Goal: Obtain resource: Download file/media

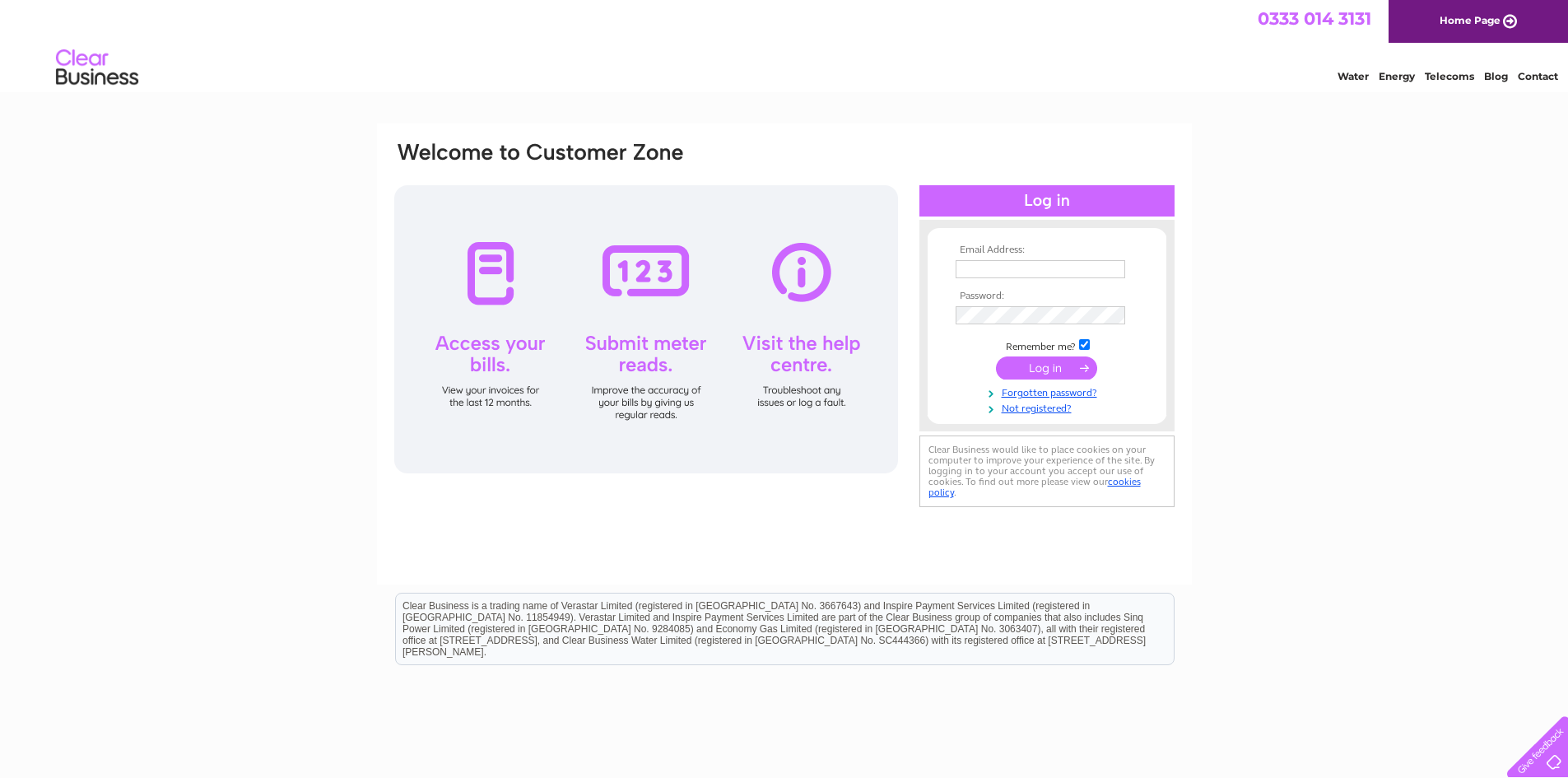
type input "purchase.ledger@regalead.co.uk"
click at [1051, 369] on input "submit" at bounding box center [1047, 367] width 102 height 23
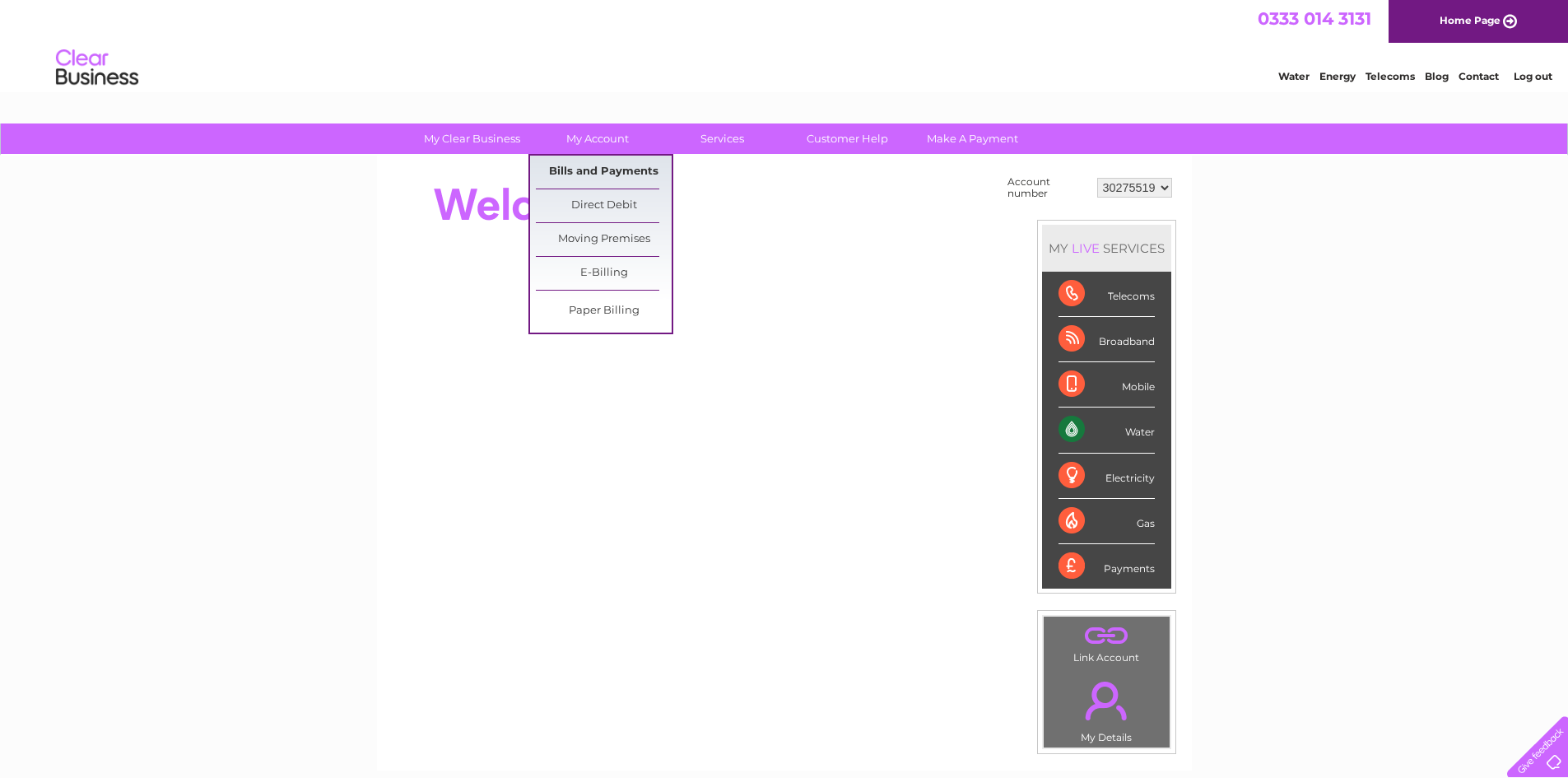
click at [608, 173] on link "Bills and Payments" at bounding box center [604, 172] width 136 height 33
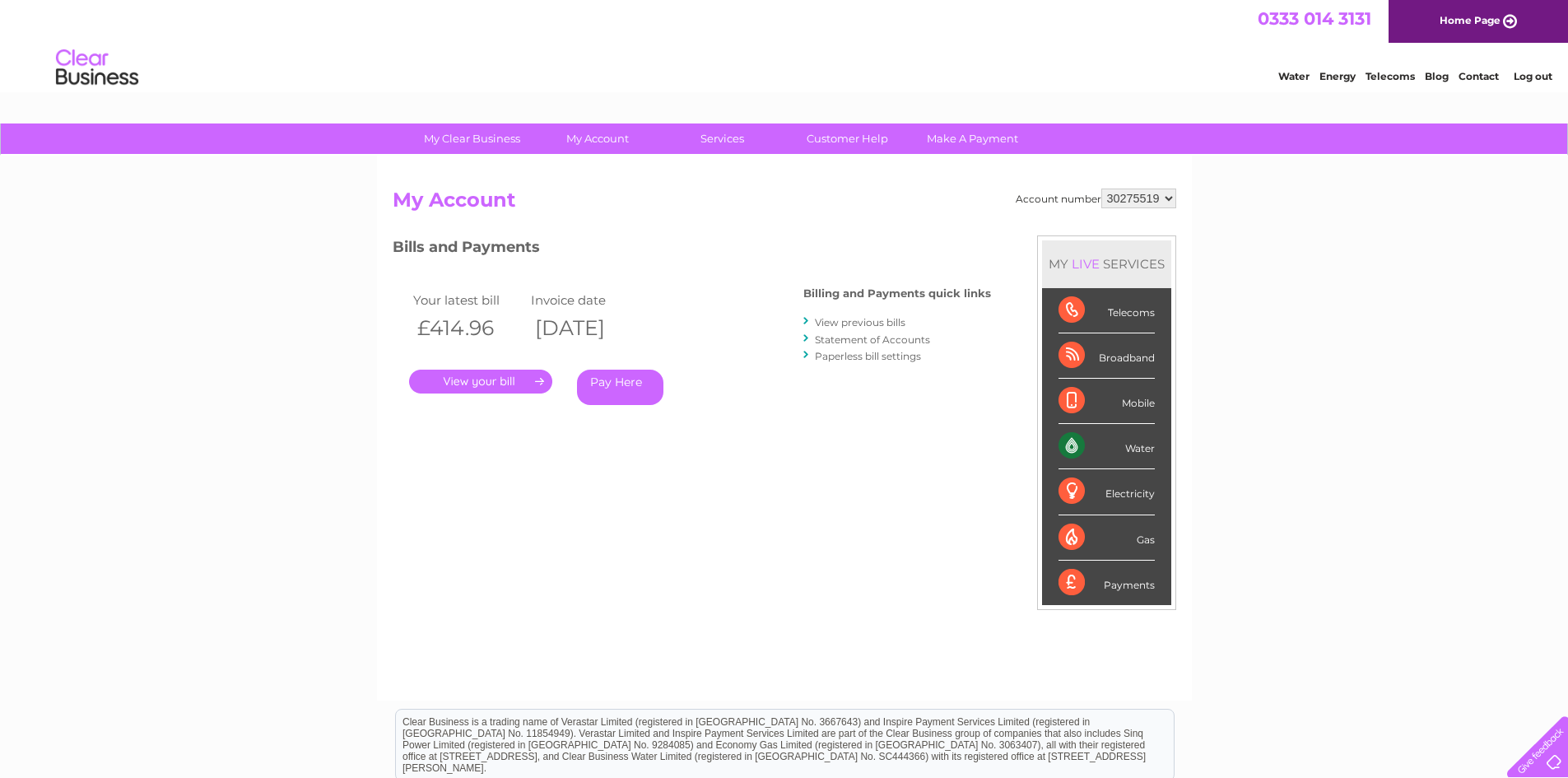
click at [484, 380] on link "." at bounding box center [480, 382] width 143 height 24
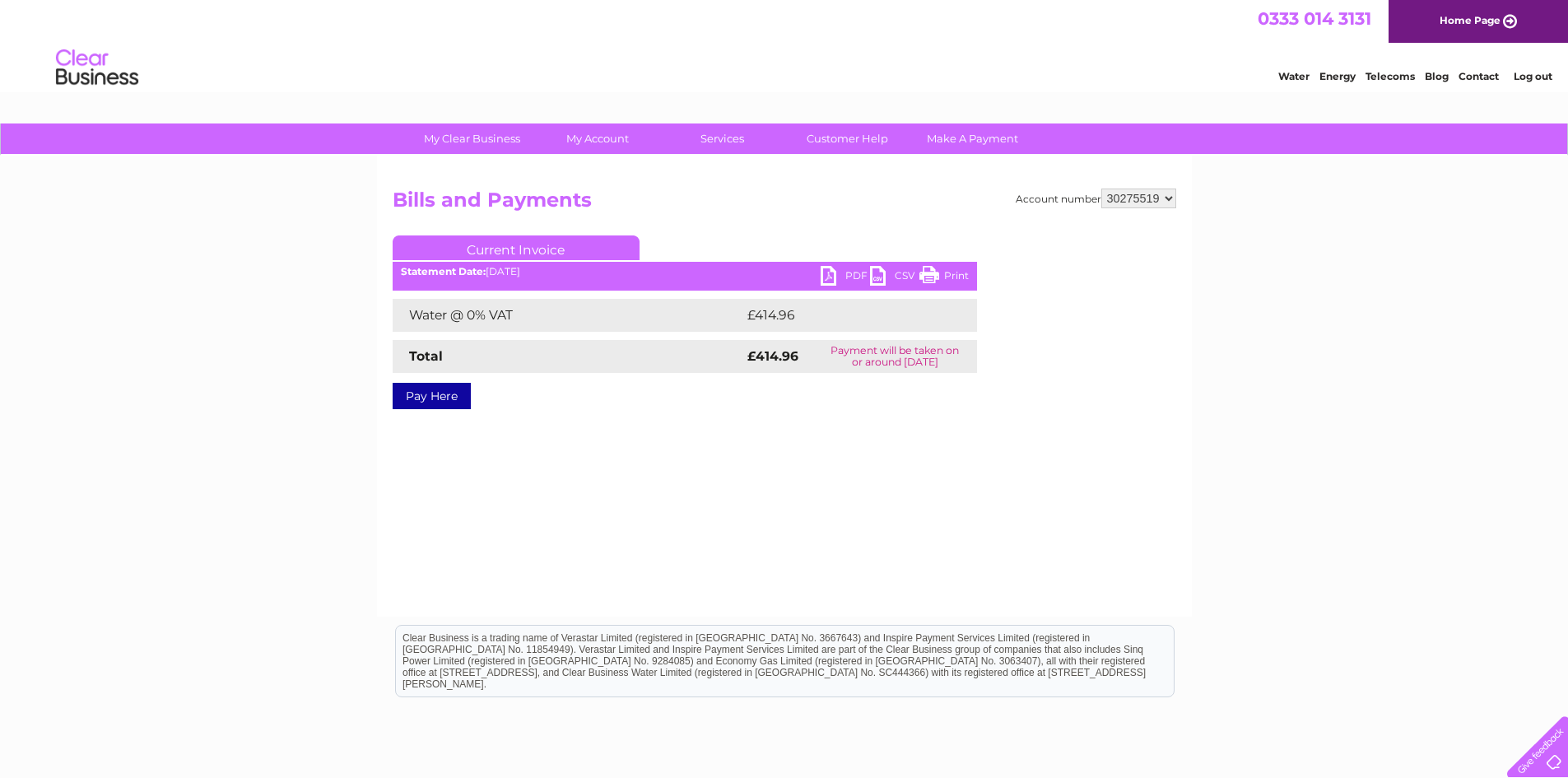
click at [824, 271] on link "PDF" at bounding box center [845, 277] width 49 height 24
click at [1170, 201] on select "30275519" at bounding box center [1138, 199] width 75 height 20
click at [1534, 76] on link "Log out" at bounding box center [1533, 76] width 39 height 13
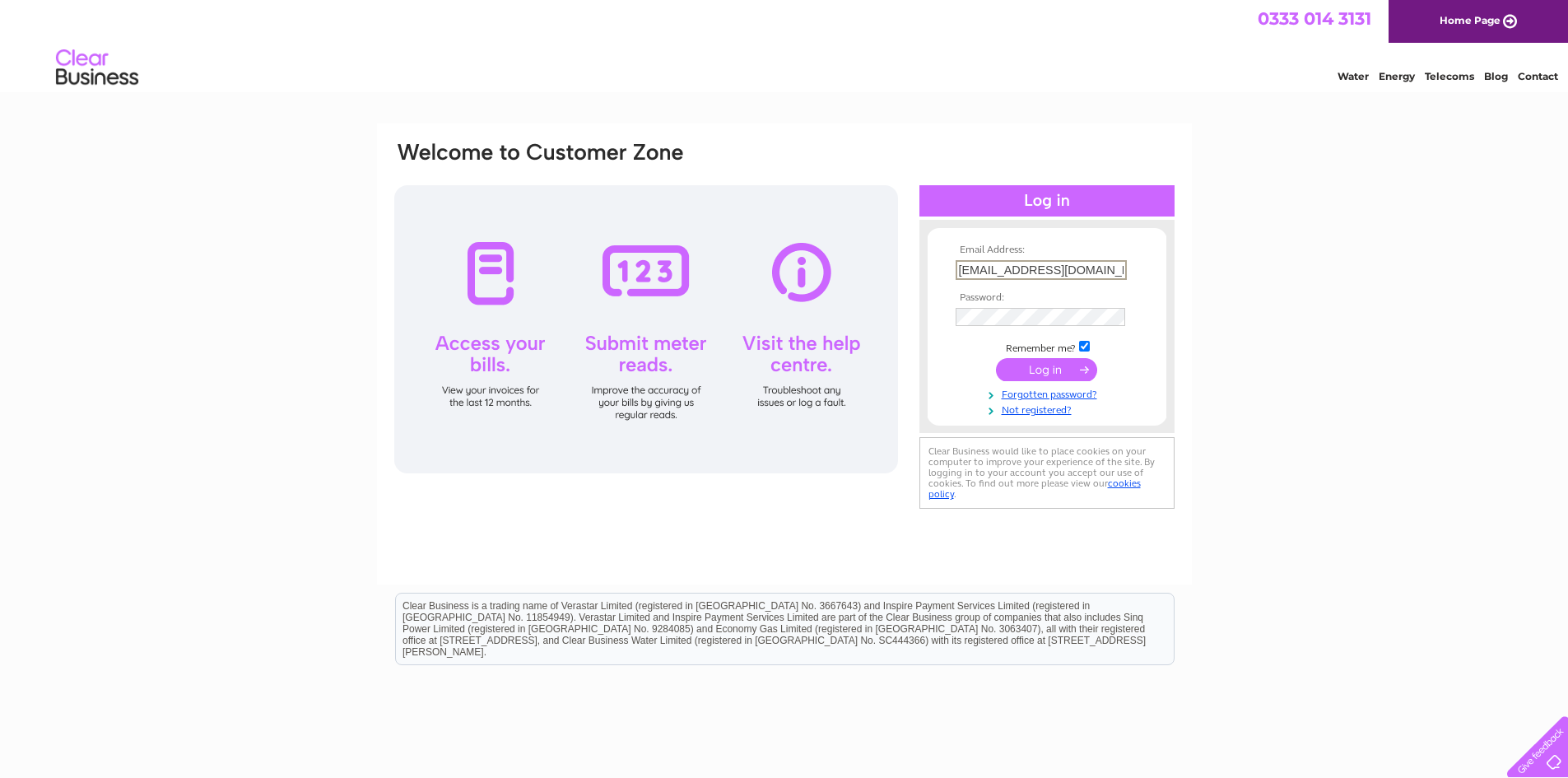
scroll to position [0, 10]
drag, startPoint x: 956, startPoint y: 270, endPoint x: 1190, endPoint y: 282, distance: 234.3
click at [1190, 282] on div "Email Address: purchase.ledger@regalead.co.uk Password:" at bounding box center [784, 354] width 815 height 462
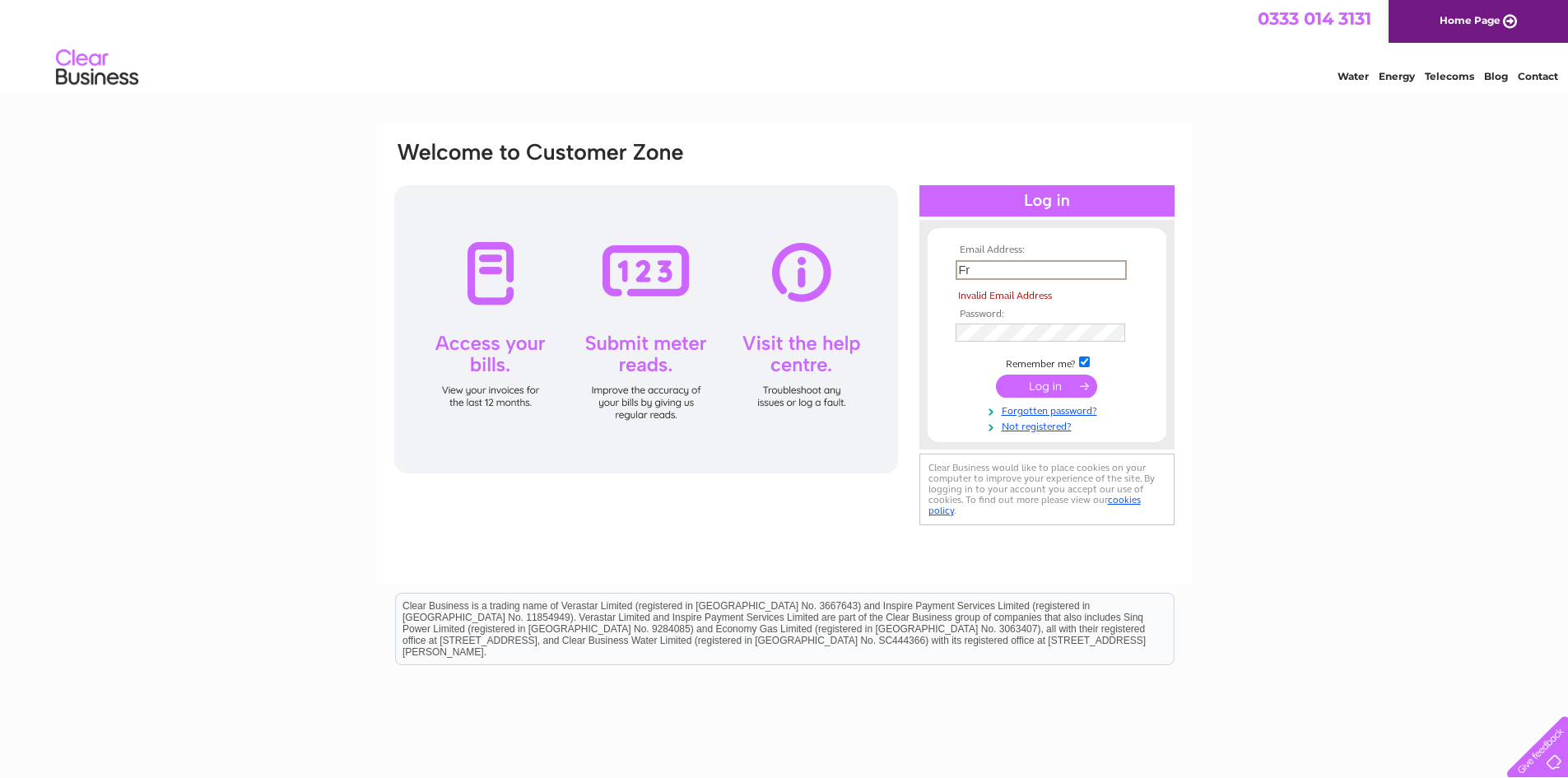
type input "F"
type input "frank.newton@regalead.co.uk"
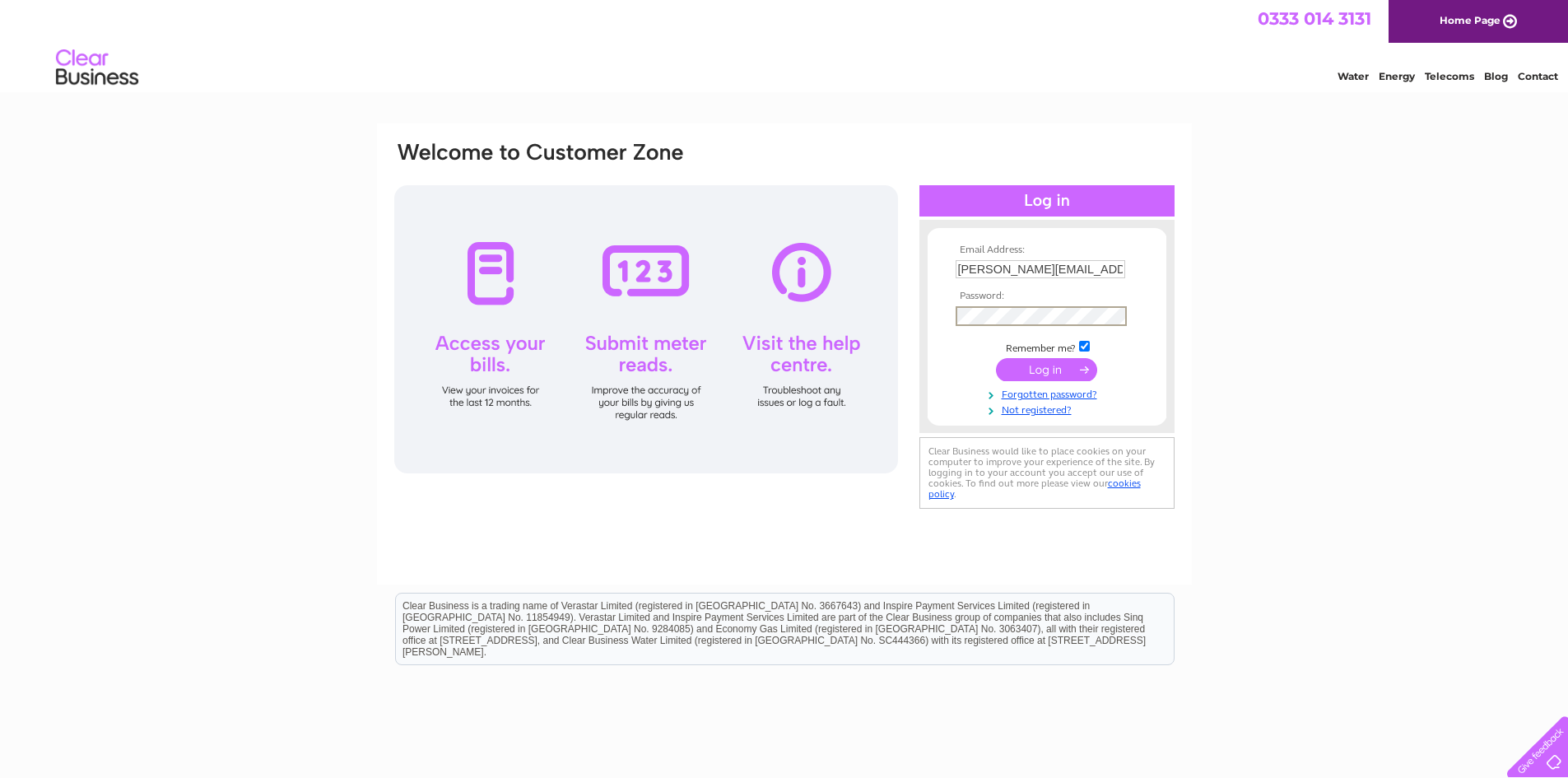
click at [945, 325] on form "Email Address: frank.newton@regalead.co.uk Password:" at bounding box center [1046, 331] width 238 height 172
click at [1002, 372] on input "submit" at bounding box center [1047, 367] width 102 height 23
click at [1052, 373] on input "submit" at bounding box center [1047, 367] width 102 height 23
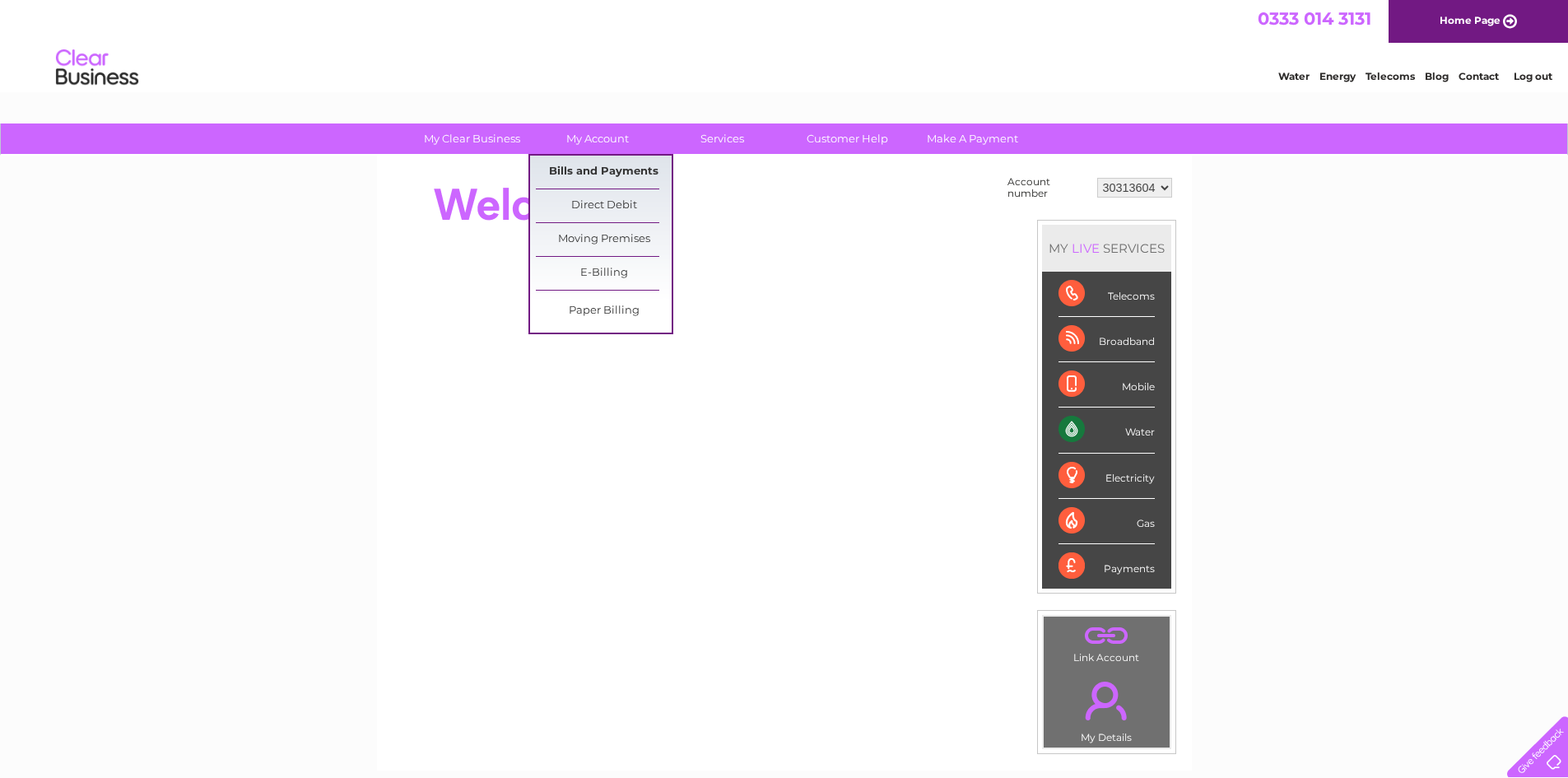
click at [595, 172] on link "Bills and Payments" at bounding box center [604, 172] width 136 height 33
click at [586, 172] on link "Bills and Payments" at bounding box center [604, 172] width 136 height 33
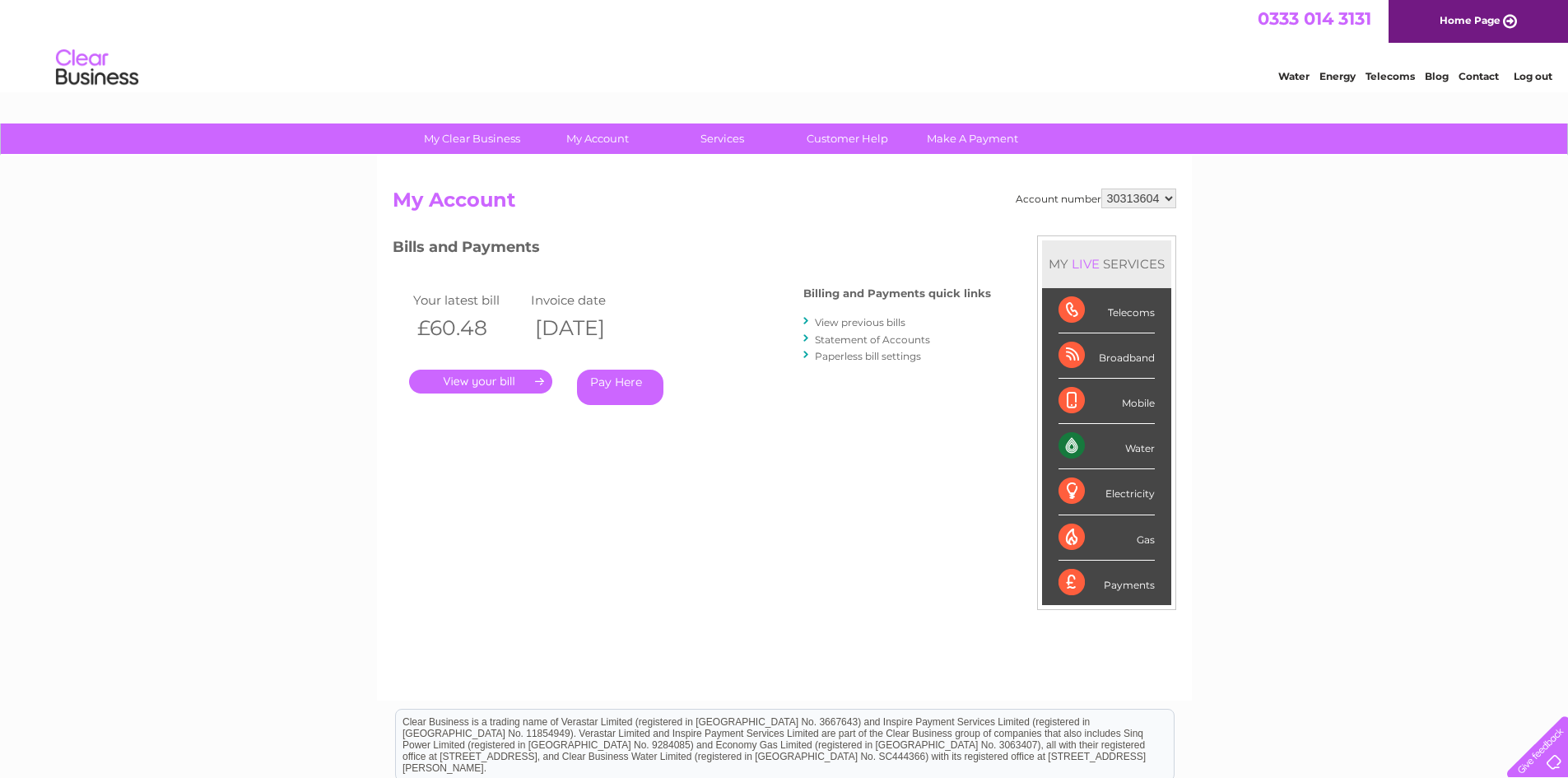
click at [489, 385] on link "." at bounding box center [480, 382] width 143 height 24
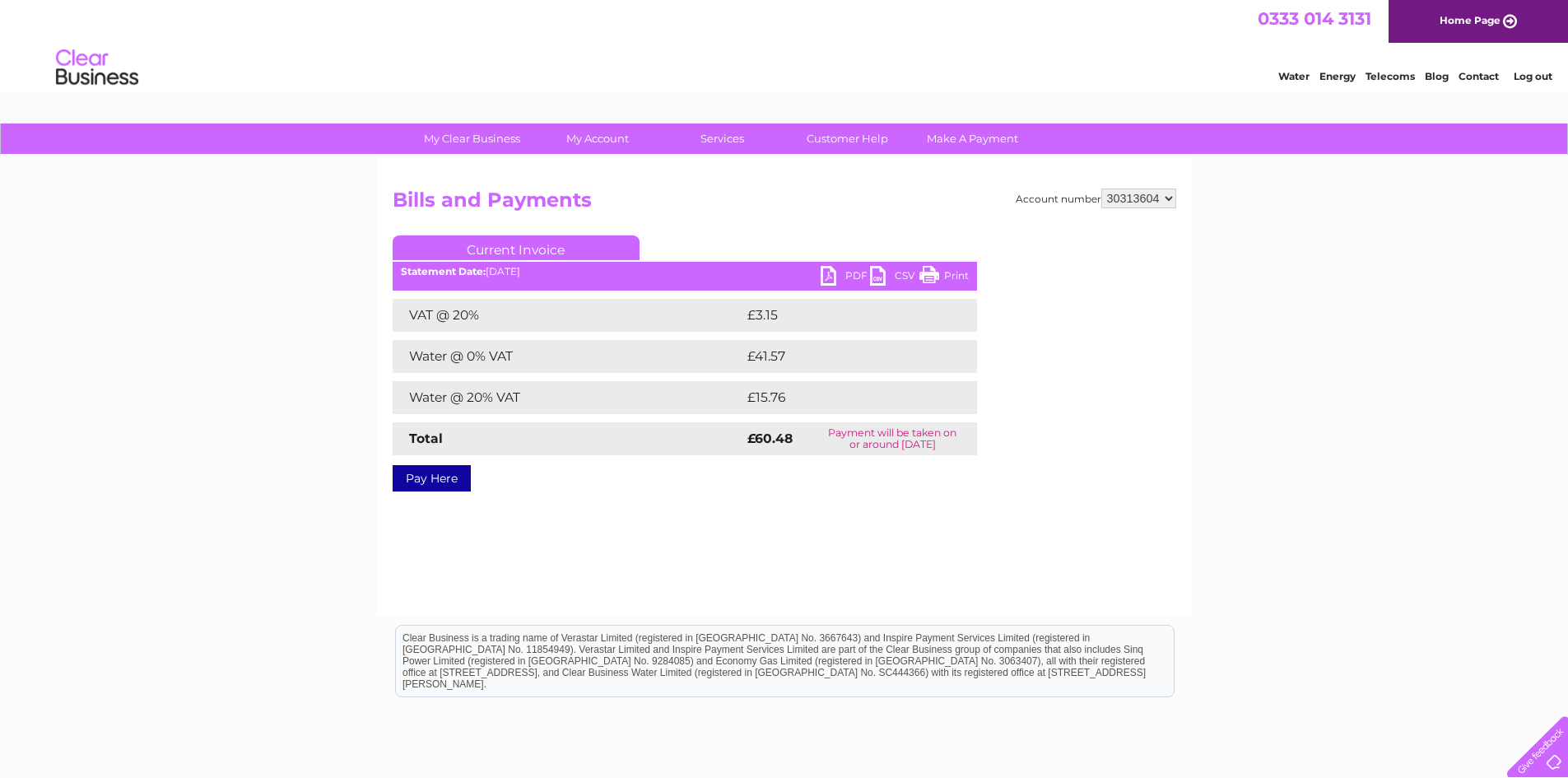
click at [827, 270] on link "PDF" at bounding box center [845, 277] width 49 height 24
click at [1531, 77] on link "Log out" at bounding box center [1533, 76] width 39 height 13
